Goal: Task Accomplishment & Management: Complete application form

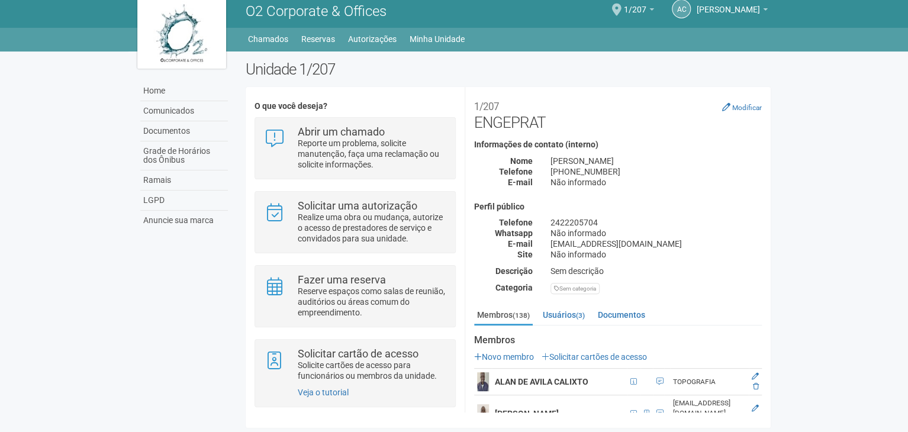
scroll to position [9, 0]
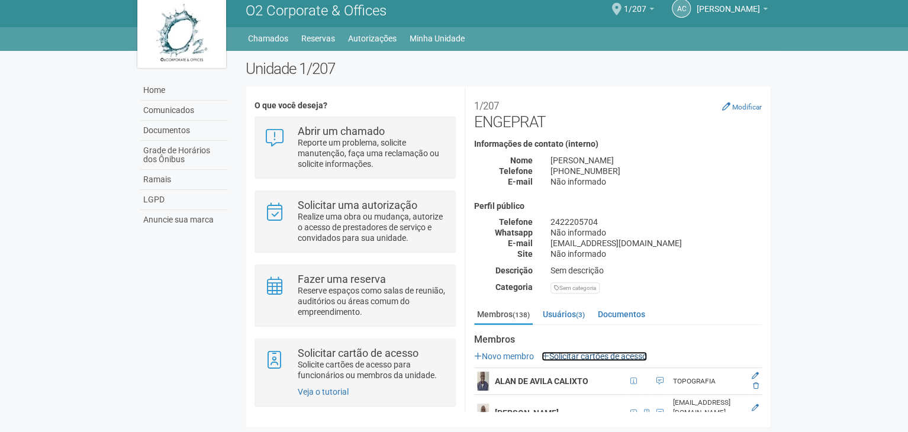
click at [636, 356] on link "Solicitar cartões de acesso" at bounding box center [594, 356] width 105 height 9
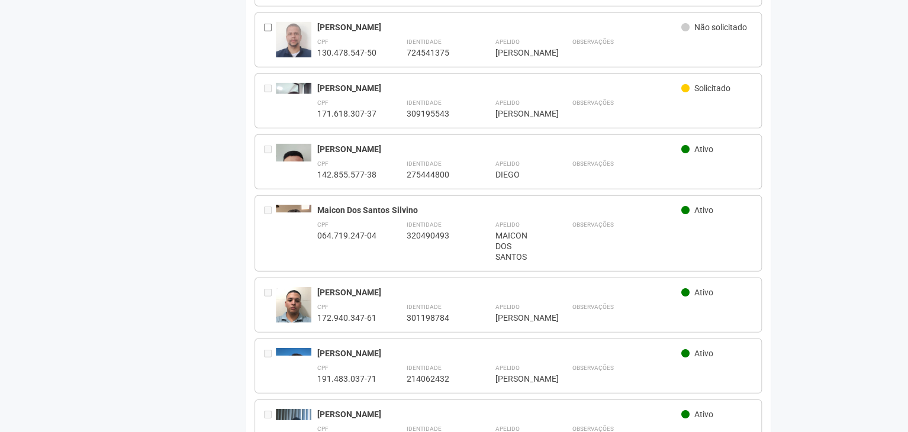
scroll to position [1539, 0]
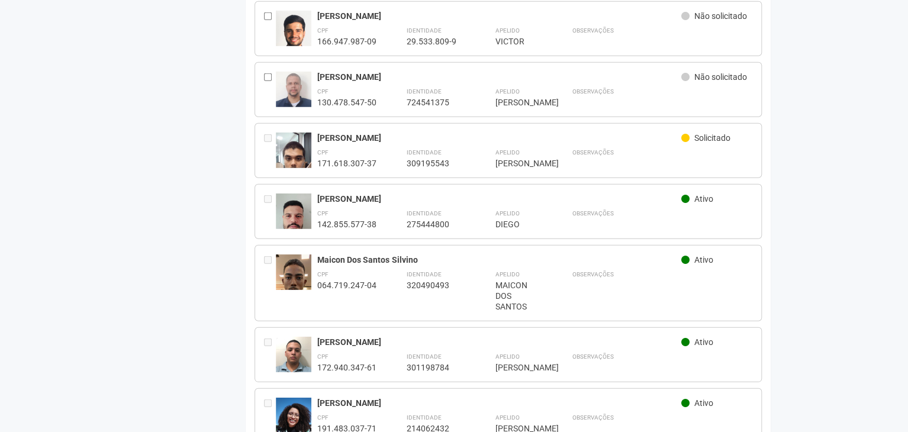
drag, startPoint x: 727, startPoint y: 128, endPoint x: 573, endPoint y: 120, distance: 154.2
click at [573, 123] on div "Gabriel Jun Vasconcellos Takahashi de Carvalho Solicitado CPF 171.618.307-37 Id…" at bounding box center [508, 150] width 507 height 55
drag, startPoint x: 361, startPoint y: 127, endPoint x: 340, endPoint y: 127, distance: 20.1
click at [340, 133] on div "Gabriel Jun Vasconcellos Takahashi de Carvalho" at bounding box center [499, 138] width 364 height 11
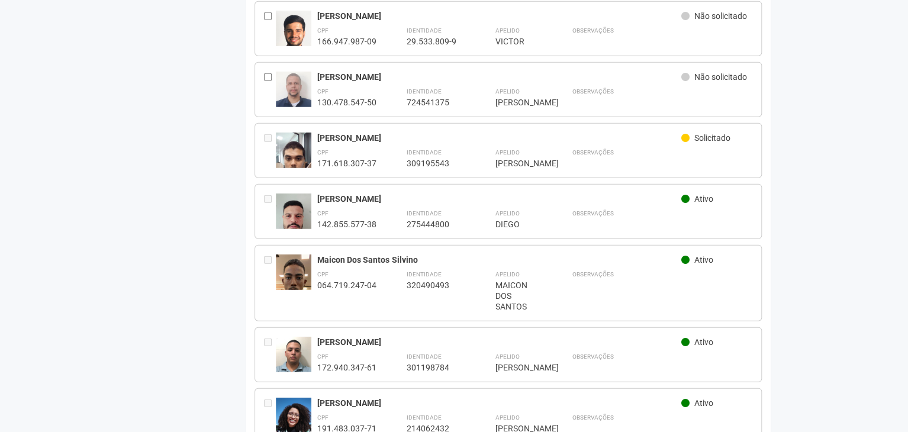
click at [402, 123] on div "Gabriel Jun Vasconcellos Takahashi de Carvalho Solicitado CPF 171.618.307-37 Id…" at bounding box center [508, 150] width 507 height 55
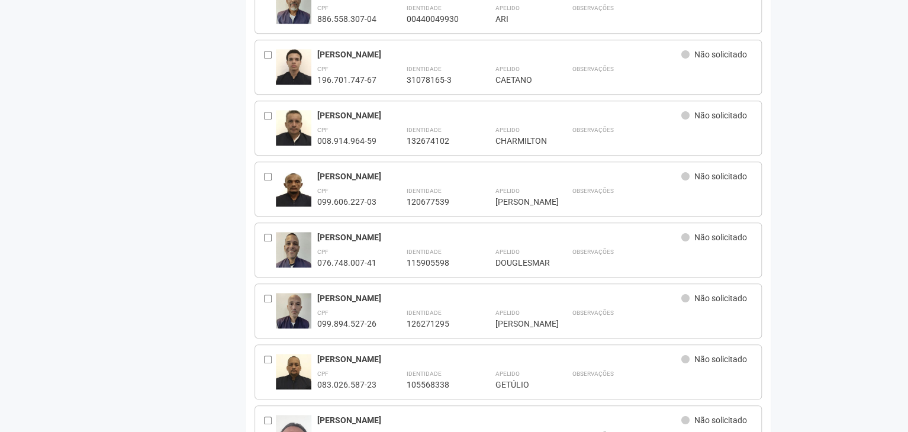
scroll to position [0, 0]
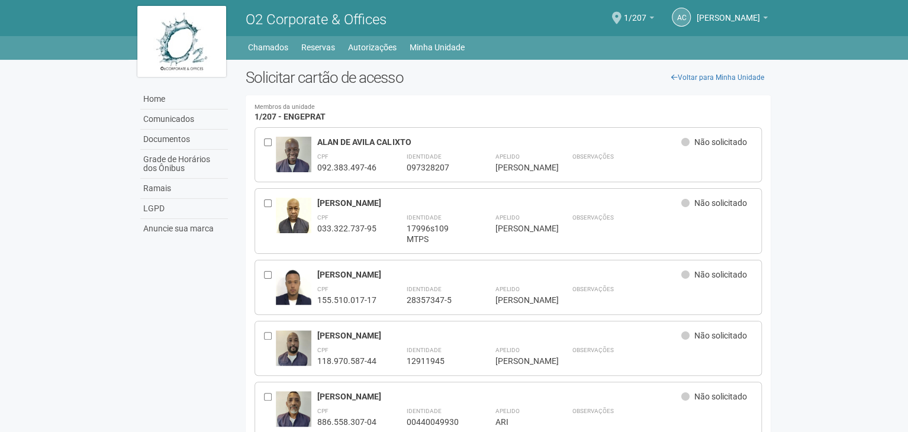
drag, startPoint x: 179, startPoint y: 224, endPoint x: 81, endPoint y: -25, distance: 268.7
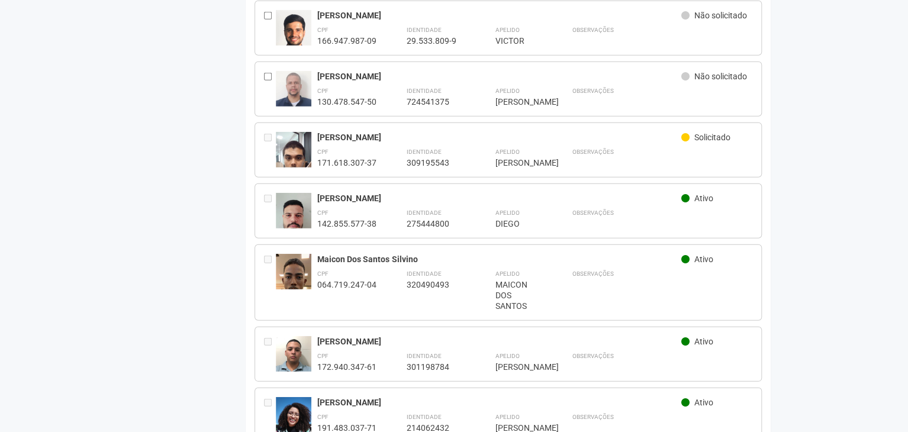
scroll to position [1480, 0]
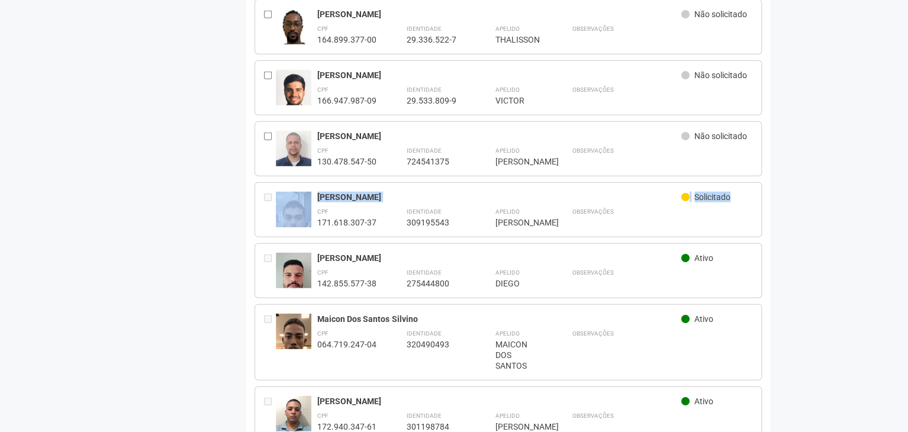
drag, startPoint x: 731, startPoint y: 183, endPoint x: 314, endPoint y: 178, distance: 416.8
click at [314, 182] on div "Gabriel Jun Vasconcellos Takahashi de Carvalho Solicitado CPF 171.618.307-37 Id…" at bounding box center [508, 209] width 507 height 55
click at [321, 192] on div "Gabriel Jun Vasconcellos Takahashi de Carvalho" at bounding box center [499, 197] width 364 height 11
drag, startPoint x: 326, startPoint y: 184, endPoint x: 410, endPoint y: 185, distance: 83.5
click at [410, 185] on div "Gabriel Jun Vasconcellos Takahashi de Carvalho Solicitado CPF 171.618.307-37 Id…" at bounding box center [508, 209] width 507 height 55
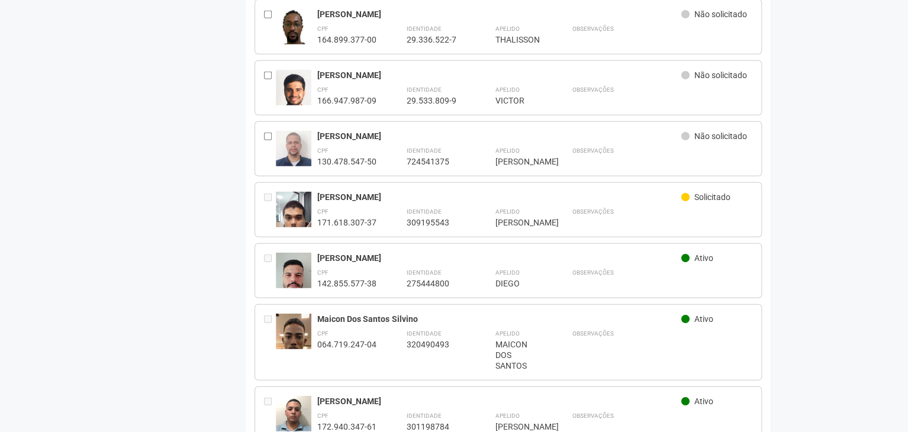
copy div "Gabriel Jun Vasconcellos"
click at [443, 205] on div "Identidade 309195543" at bounding box center [435, 216] width 59 height 22
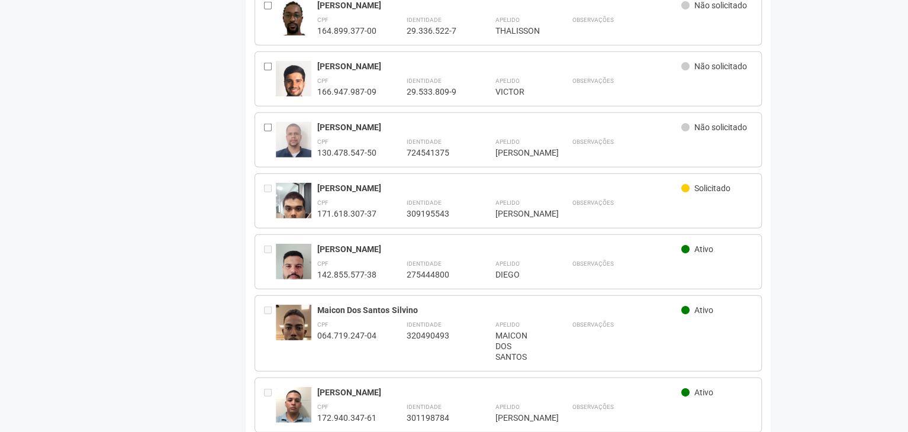
scroll to position [1867, 0]
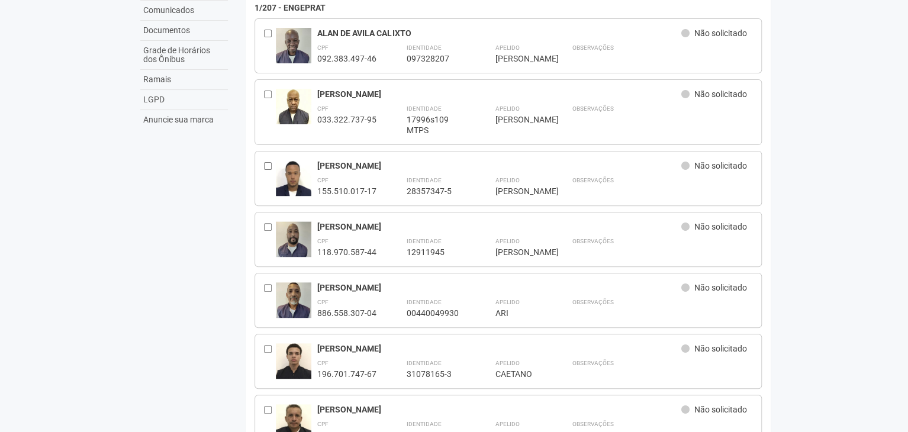
scroll to position [0, 0]
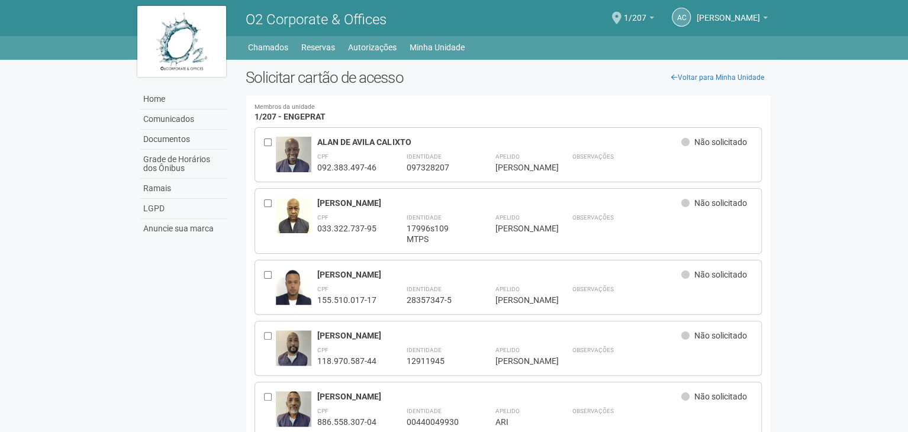
drag, startPoint x: 345, startPoint y: 271, endPoint x: 320, endPoint y: 2, distance: 269.3
click at [185, 86] on div "Home Comunicados Documentos Grade de Horários dos Ônibus Ramais LGPD Anuncie su…" at bounding box center [182, 152] width 108 height 185
click at [189, 91] on link "Home" at bounding box center [184, 99] width 88 height 20
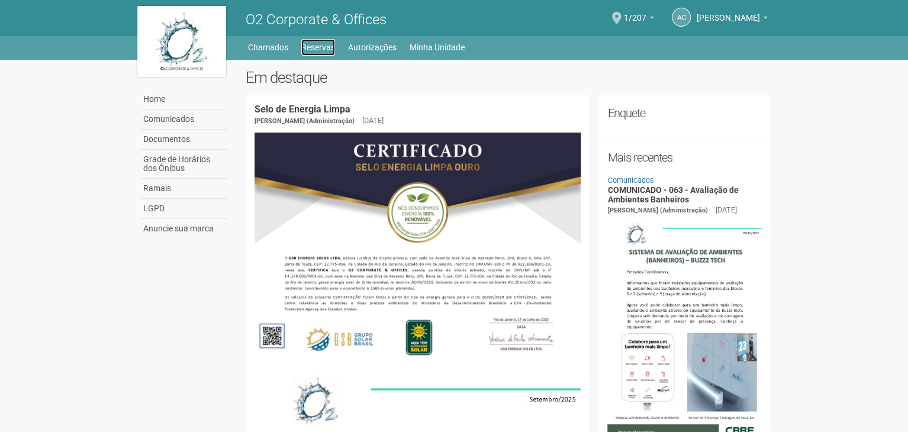
click at [321, 41] on link "Reservas" at bounding box center [318, 47] width 34 height 17
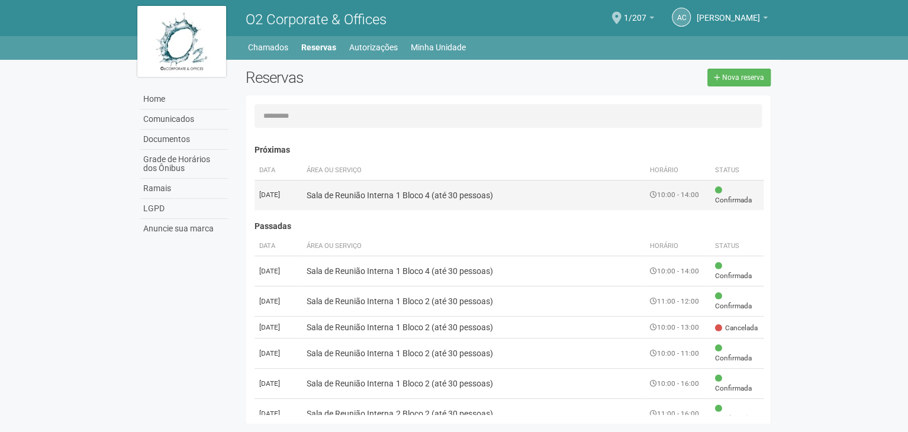
click at [723, 197] on span "Confirmada" at bounding box center [737, 195] width 44 height 20
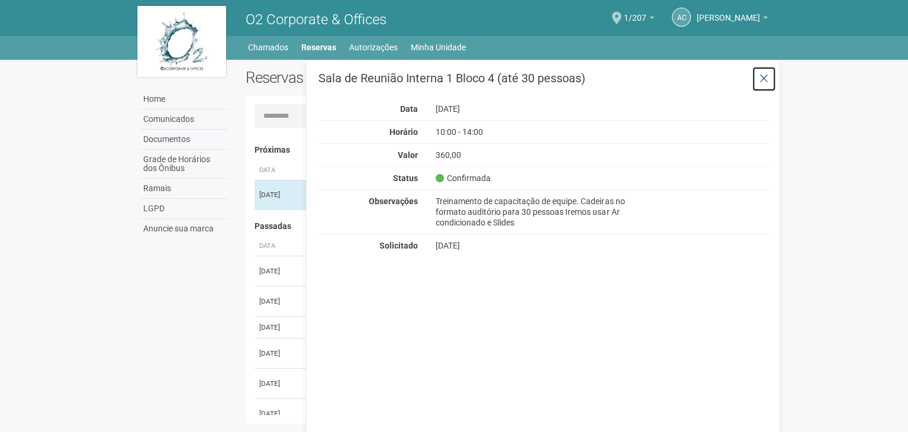
click at [768, 79] on icon at bounding box center [764, 79] width 9 height 12
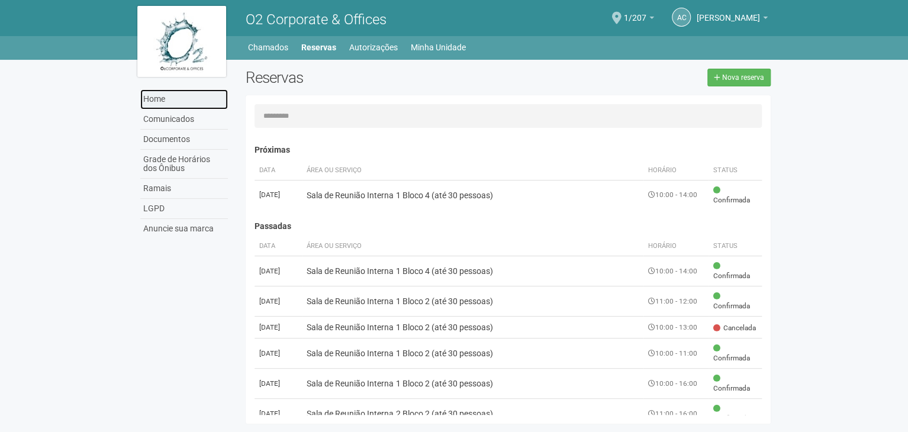
click at [150, 94] on link "Home" at bounding box center [184, 99] width 88 height 20
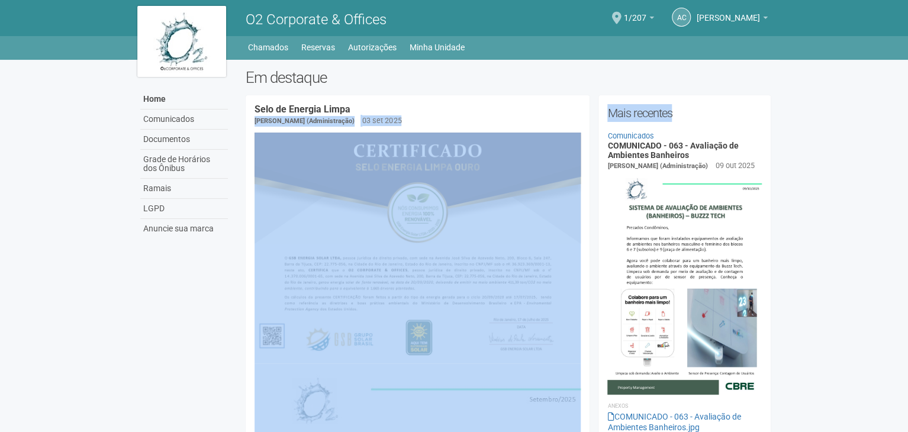
drag, startPoint x: 678, startPoint y: 121, endPoint x: 596, endPoint y: 114, distance: 82.0
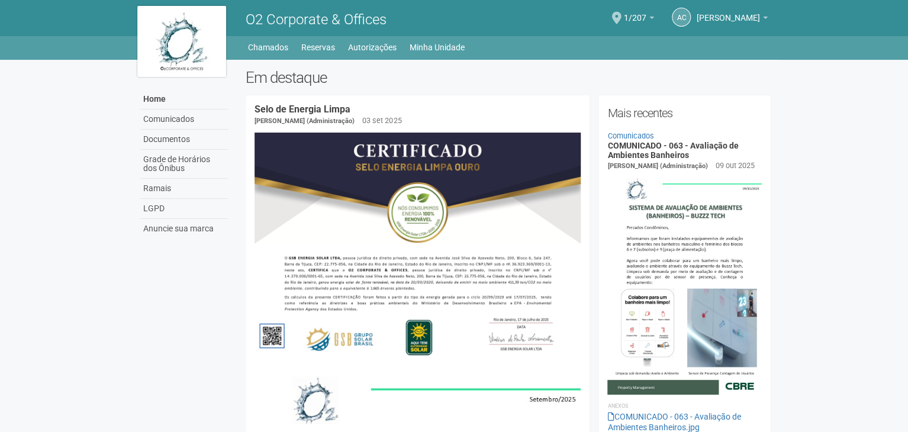
click at [20, 91] on body "Aguarde... O2 Corporate & Offices AC [PERSON_NAME] [PERSON_NAME] [EMAIL_ADDRESS…" at bounding box center [454, 216] width 908 height 432
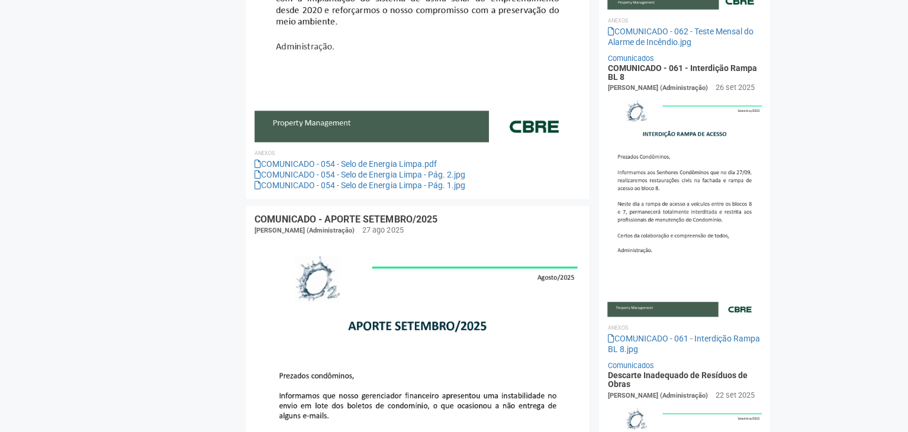
scroll to position [637, 0]
